Goal: Navigation & Orientation: Go to known website

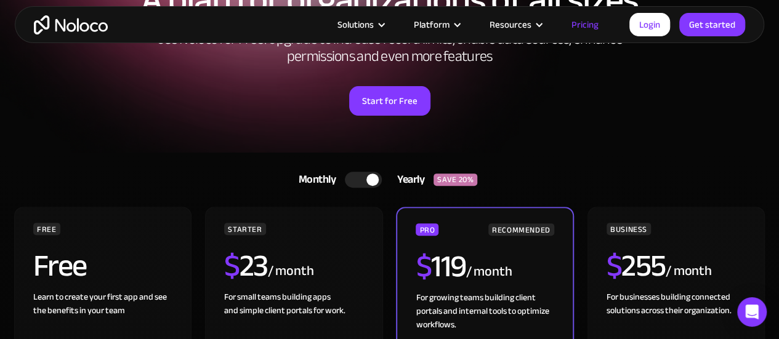
scroll to position [62, 0]
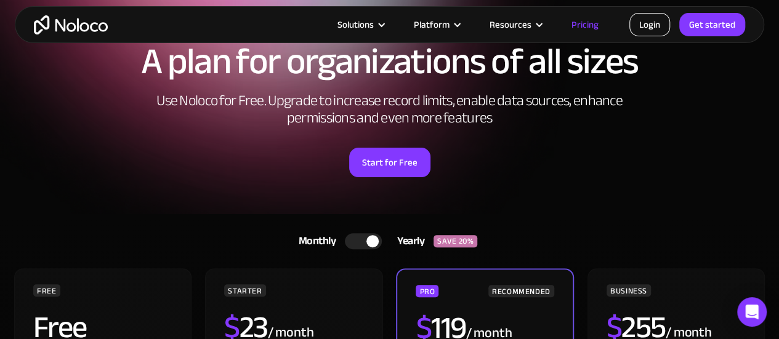
click at [657, 26] on link "Login" at bounding box center [649, 24] width 41 height 23
